Goal: Transaction & Acquisition: Purchase product/service

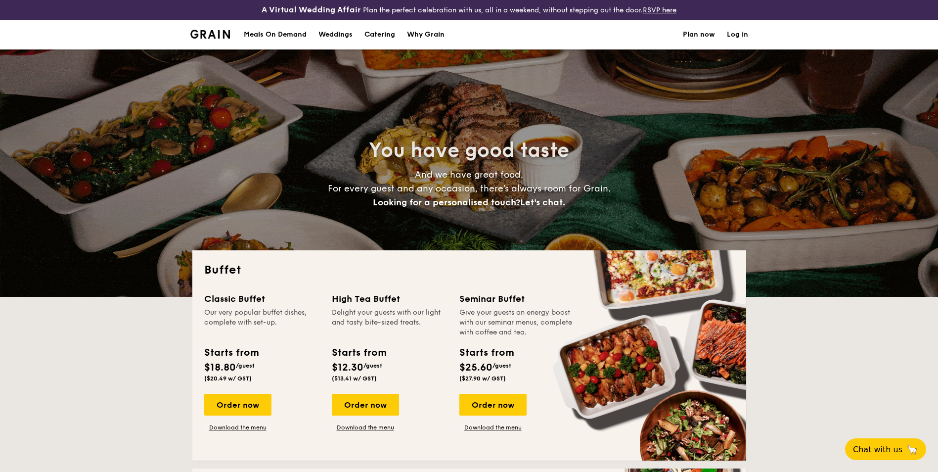
select select
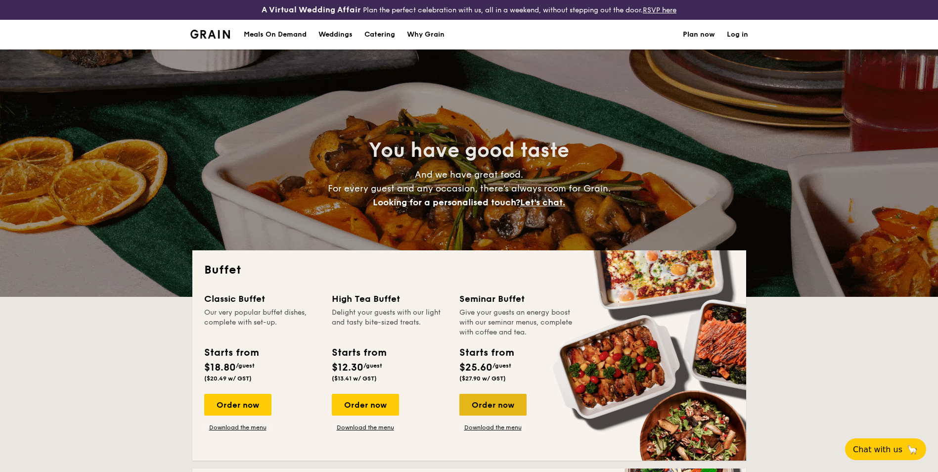
click at [497, 396] on div "Order now" at bounding box center [492, 404] width 67 height 22
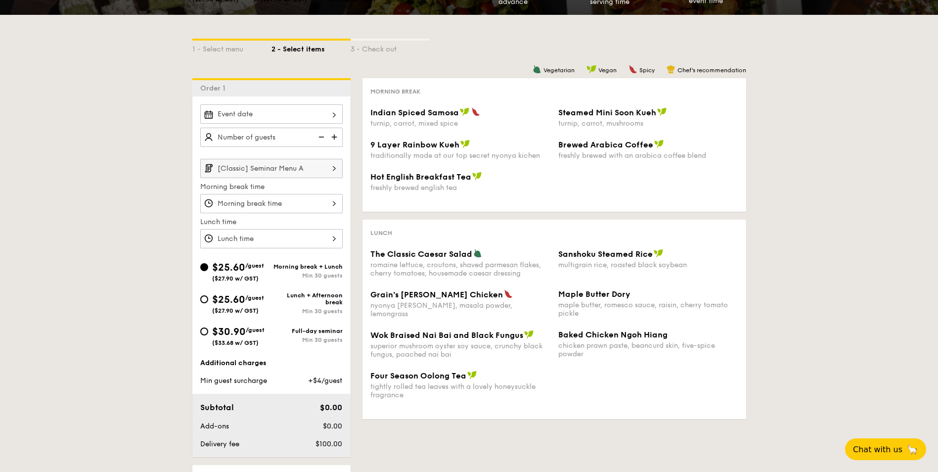
scroll to position [148, 0]
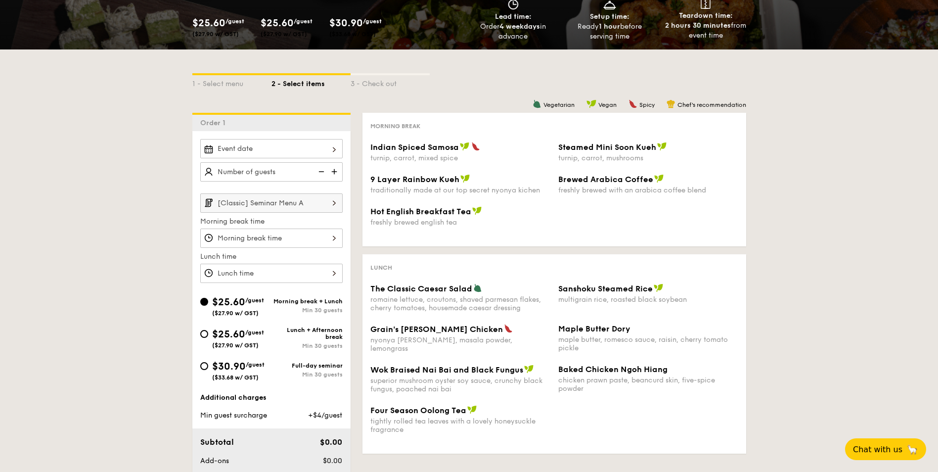
click at [309, 85] on div "2 - Select items" at bounding box center [310, 82] width 79 height 14
click at [337, 201] on img at bounding box center [334, 202] width 17 height 19
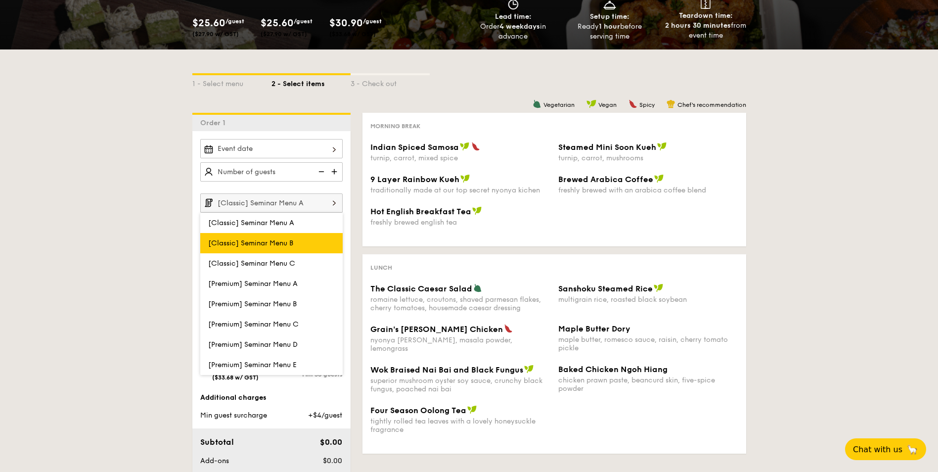
click at [280, 238] on label "[Classic] Seminar Menu B" at bounding box center [271, 243] width 142 height 20
click at [0, 0] on input "[Classic] Seminar Menu B" at bounding box center [0, 0] width 0 height 0
type input "[Classic] Seminar Menu B"
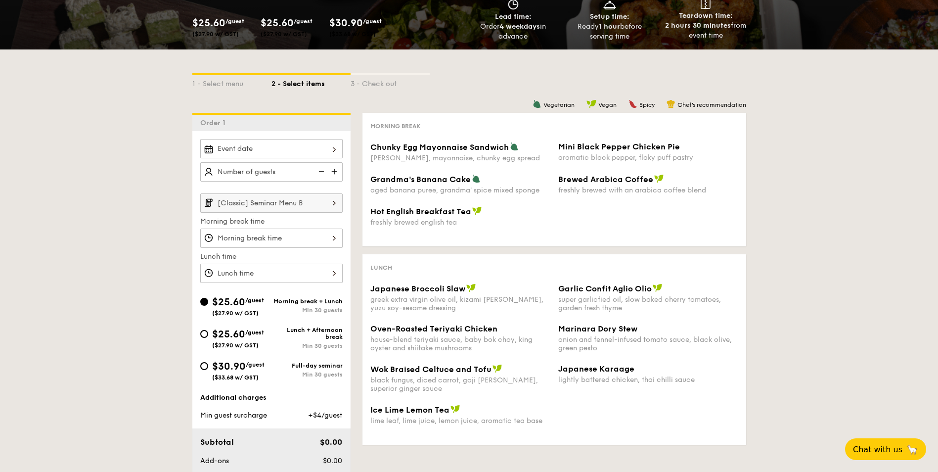
click at [245, 370] on span "$30.90" at bounding box center [229, 366] width 34 height 12
click at [208, 370] on input "$30.90 /guest ($33.68 w/ GST) Full-day seminar Min 30 guests" at bounding box center [204, 366] width 8 height 8
radio input "true"
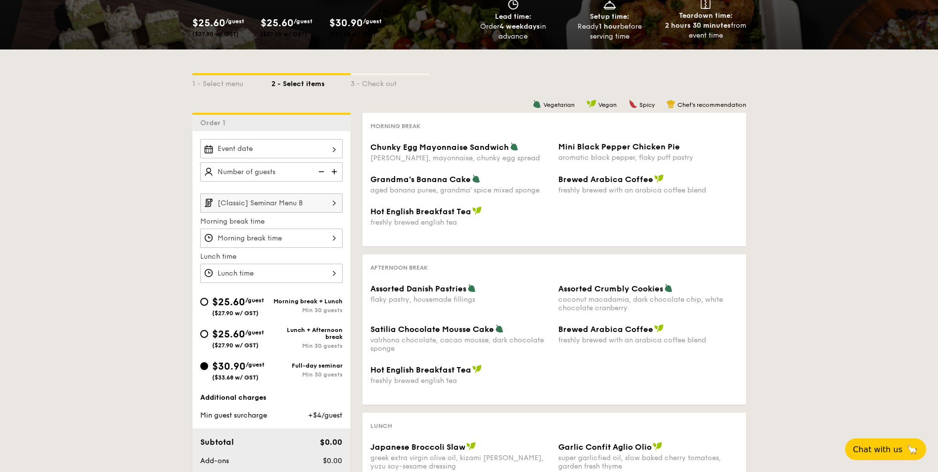
click at [334, 203] on img at bounding box center [334, 202] width 17 height 19
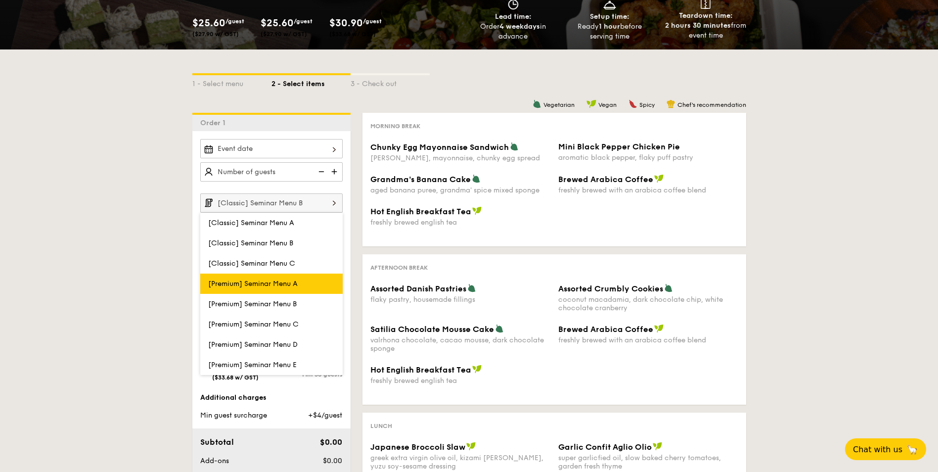
click at [287, 288] on label "[Premium] Seminar Menu A" at bounding box center [271, 283] width 142 height 20
click at [0, 0] on input "[Premium] Seminar Menu A" at bounding box center [0, 0] width 0 height 0
type input "[Premium] Seminar Menu A"
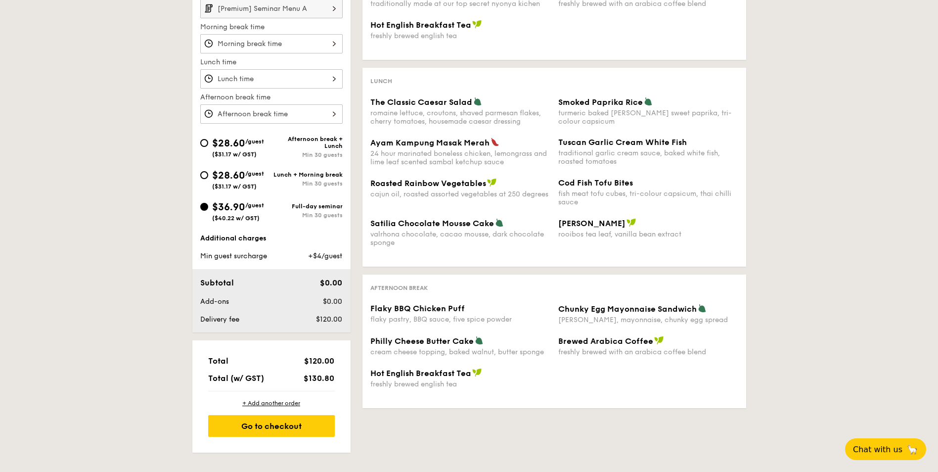
scroll to position [346, 0]
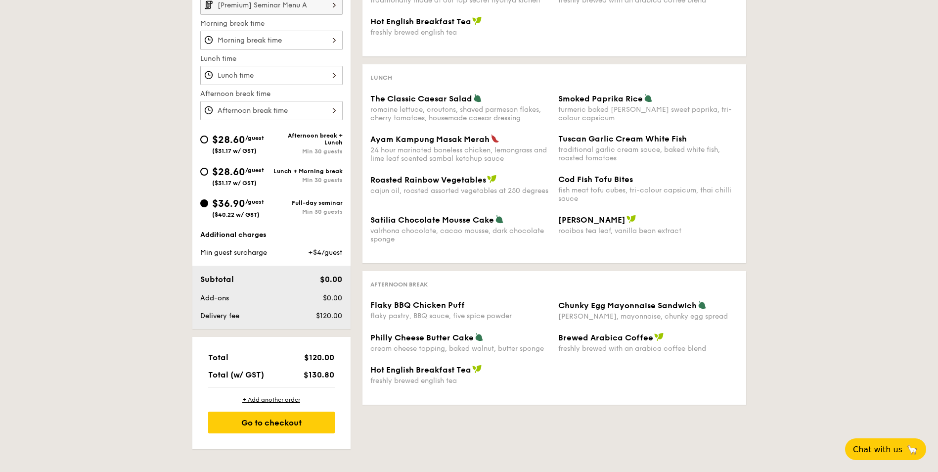
click at [208, 173] on div "$28.60 /guest ($31.17 w/ GST)" at bounding box center [235, 176] width 71 height 22
click at [208, 173] on input "$28.60 /guest ($31.17 w/ GST) Lunch + Morning break Min 30 guests" at bounding box center [204, 172] width 8 height 8
radio input "true"
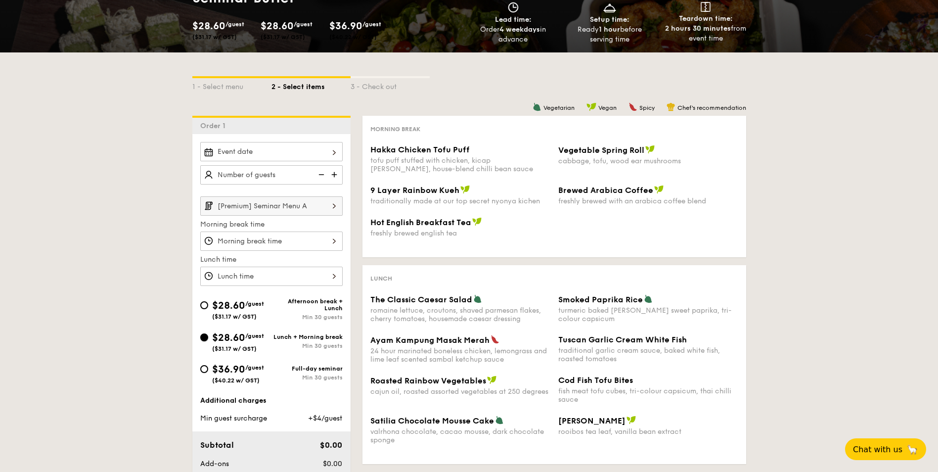
scroll to position [148, 0]
